Goal: Information Seeking & Learning: Stay updated

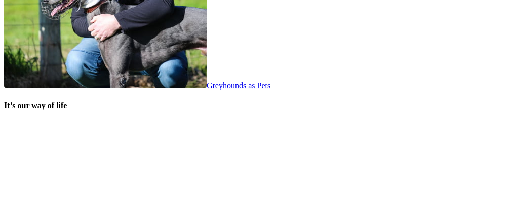
scroll to position [2099, 0]
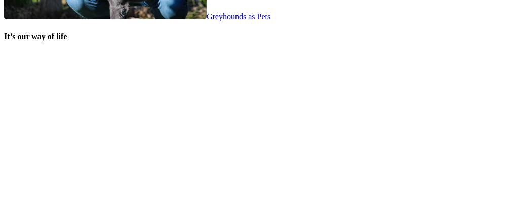
scroll to position [2150, 0]
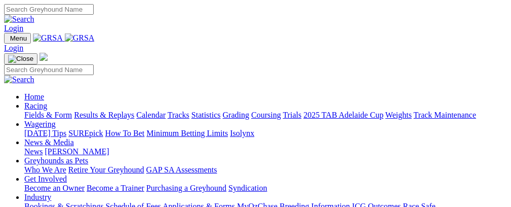
scroll to position [2144, 0]
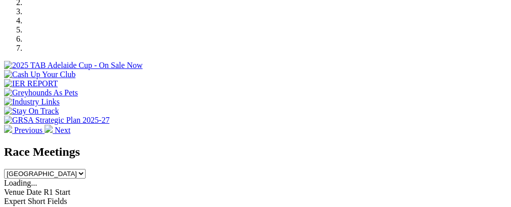
scroll to position [358, 0]
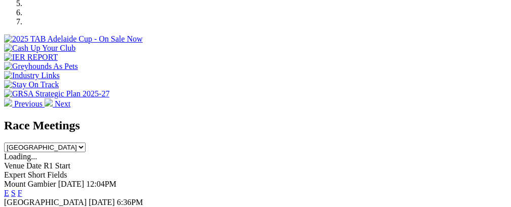
click at [9, 206] on link "E" at bounding box center [6, 211] width 5 height 9
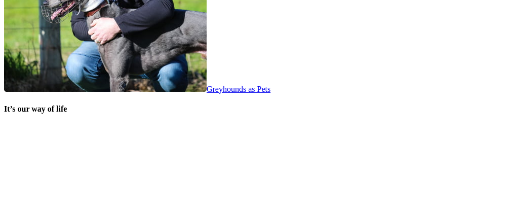
scroll to position [2144, 0]
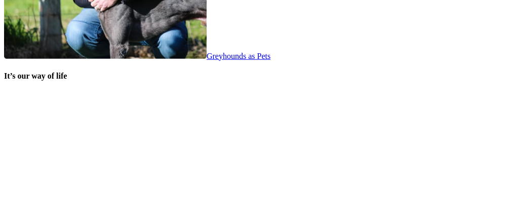
scroll to position [2093, 0]
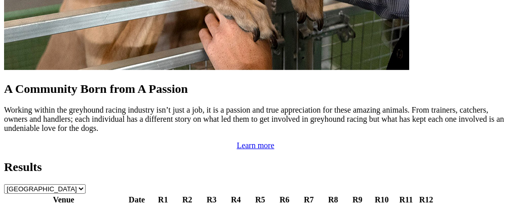
scroll to position [1087, 0]
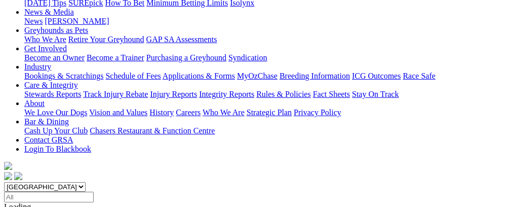
scroll to position [151, 0]
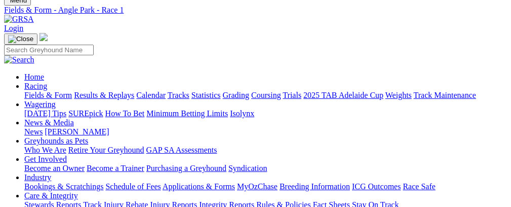
scroll to position [36, 0]
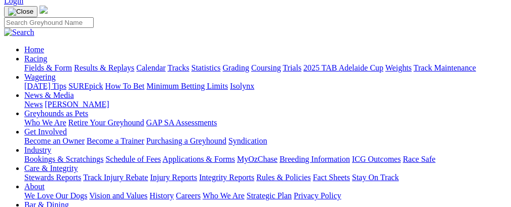
scroll to position [67, 0]
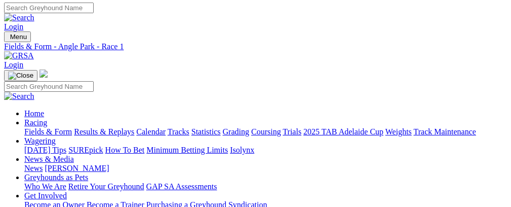
scroll to position [129, 0]
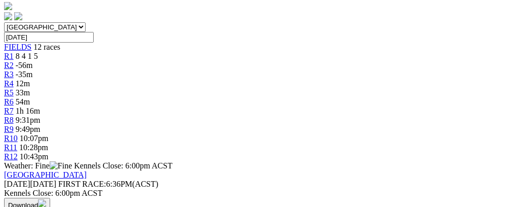
scroll to position [121, 0]
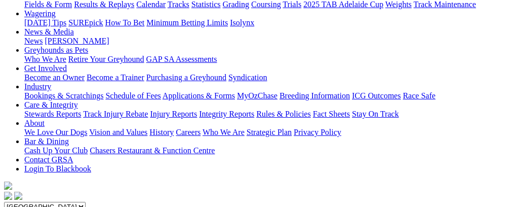
scroll to position [76, 0]
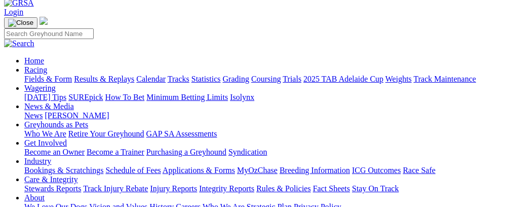
scroll to position [53, 0]
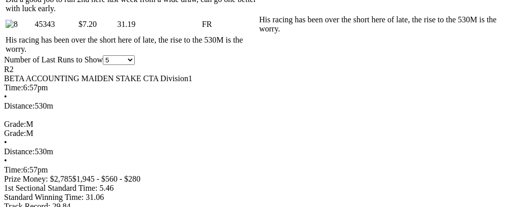
scroll to position [316, 0]
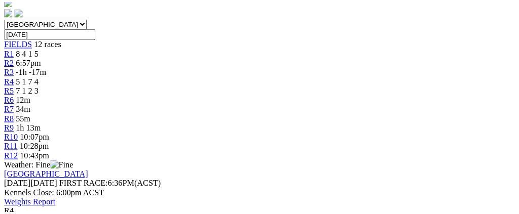
scroll to position [254, 0]
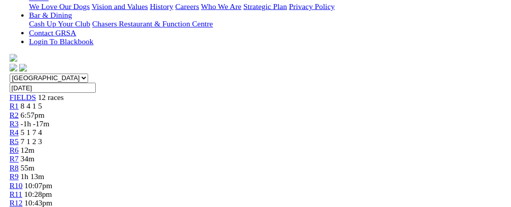
scroll to position [0, 0]
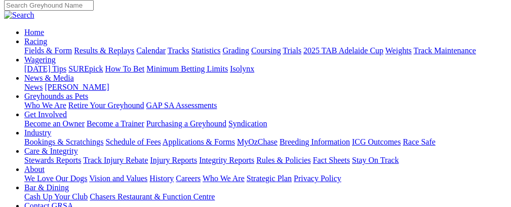
scroll to position [68, 0]
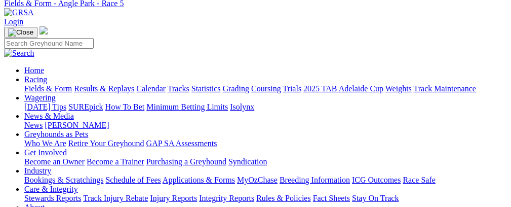
scroll to position [41, 0]
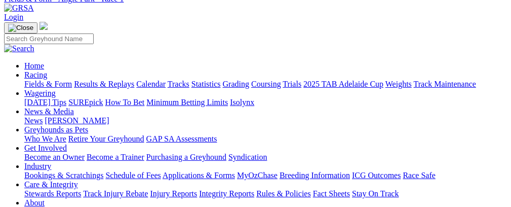
scroll to position [51, 0]
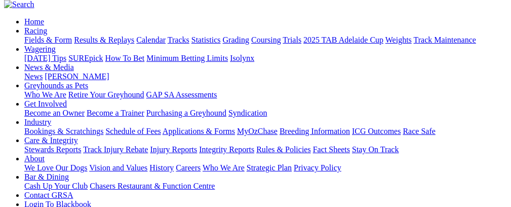
scroll to position [80, 0]
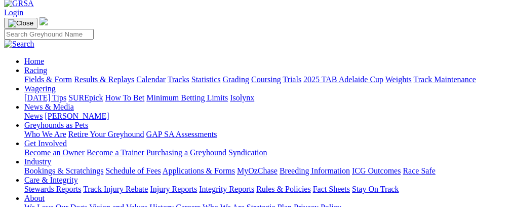
scroll to position [42, 0]
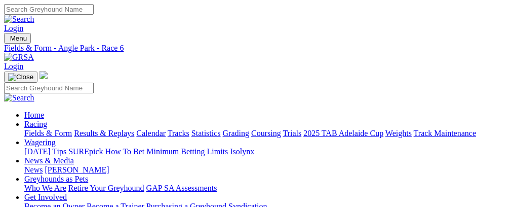
scroll to position [24, 0]
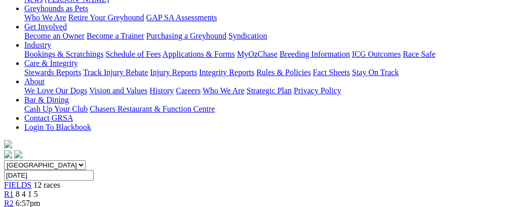
scroll to position [101, 0]
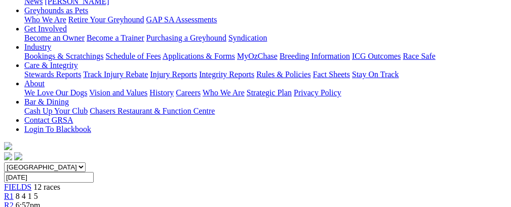
scroll to position [79, 0]
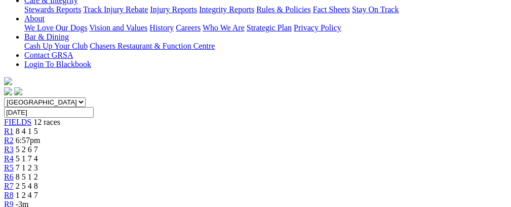
scroll to position [273, 0]
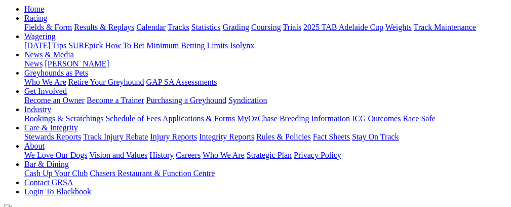
scroll to position [88, 0]
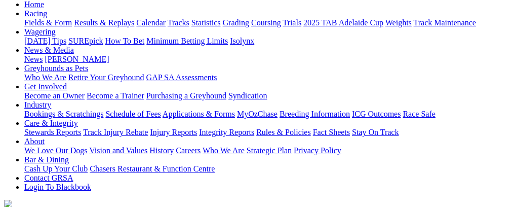
scroll to position [106, 0]
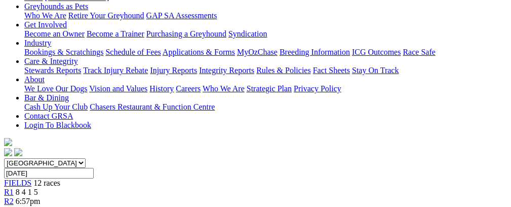
scroll to position [146, 0]
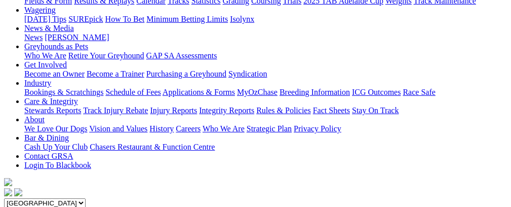
scroll to position [120, 0]
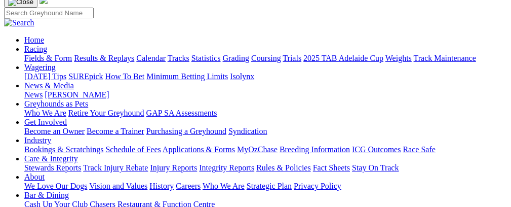
scroll to position [60, 0]
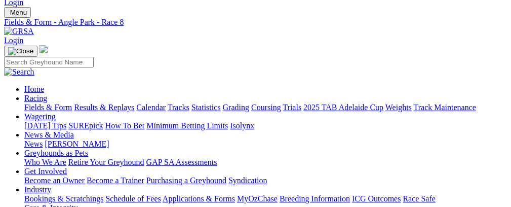
scroll to position [10, 0]
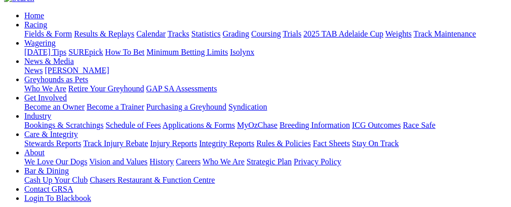
scroll to position [96, 0]
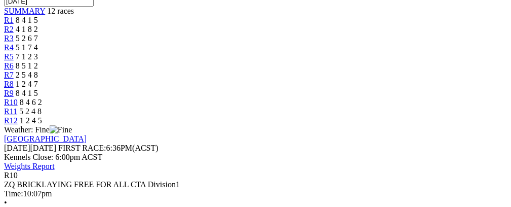
scroll to position [343, 0]
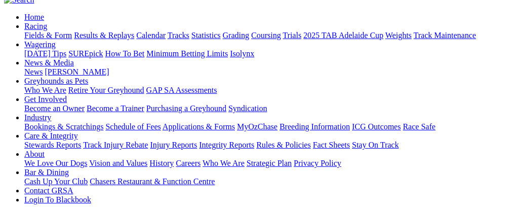
scroll to position [85, 0]
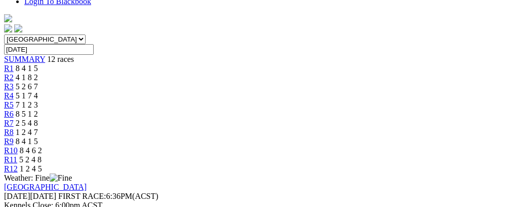
scroll to position [296, 297]
drag, startPoint x: 514, startPoint y: 58, endPoint x: 519, endPoint y: 49, distance: 10.2
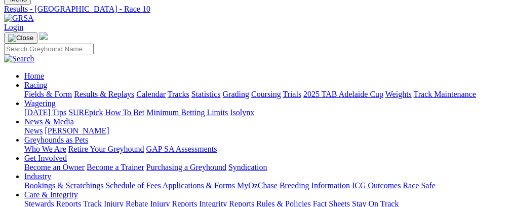
scroll to position [51, 0]
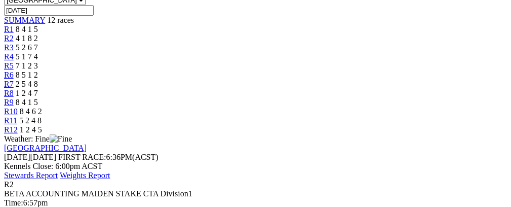
scroll to position [351, 0]
